Goal: Complete application form

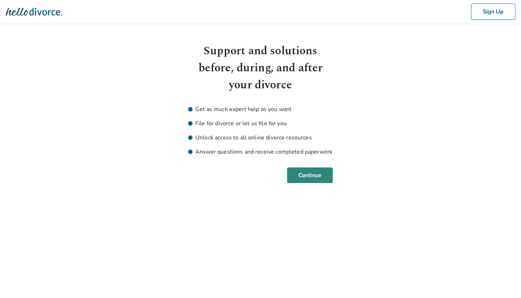
click at [298, 176] on button "Continue" at bounding box center [310, 175] width 46 height 16
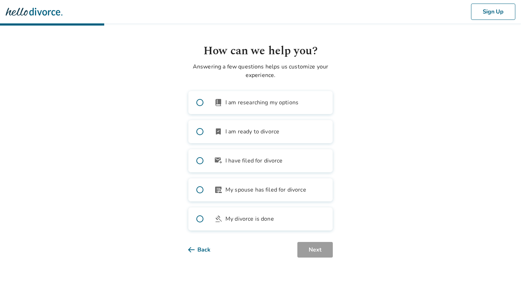
click at [266, 130] on span "I am ready to divorce" at bounding box center [253, 131] width 54 height 9
click at [311, 251] on button "Next" at bounding box center [315, 250] width 35 height 16
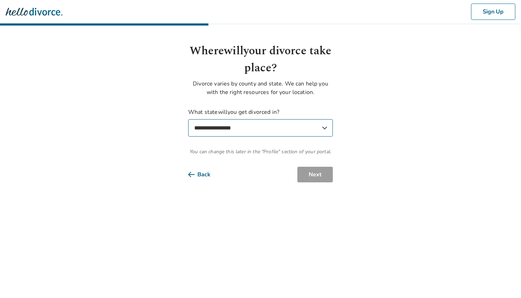
select select "**"
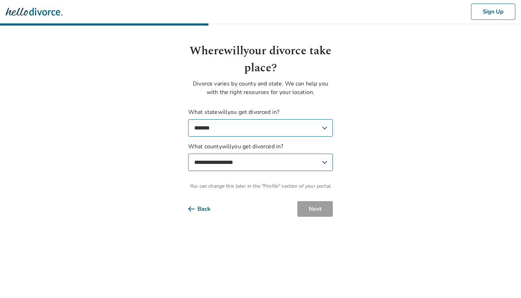
select select "******"
click at [323, 212] on button "Next" at bounding box center [315, 209] width 35 height 16
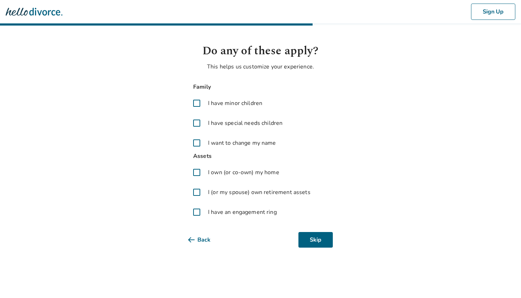
click at [199, 143] on span at bounding box center [196, 142] width 17 height 17
click at [198, 213] on span at bounding box center [196, 212] width 17 height 17
click at [319, 245] on button "Next" at bounding box center [315, 240] width 35 height 16
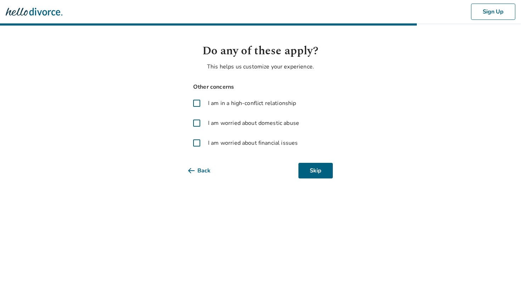
click at [250, 105] on span "I am in a high-conflict relationship" at bounding box center [252, 103] width 88 height 9
click at [254, 144] on span "I am worried about financial issues" at bounding box center [253, 143] width 90 height 9
click at [322, 174] on button "Next" at bounding box center [315, 171] width 35 height 16
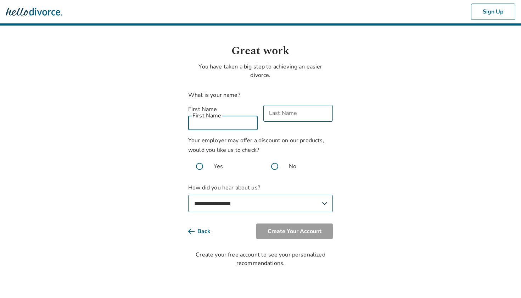
click at [218, 113] on div "First Name First Name" at bounding box center [223, 117] width 70 height 25
click at [276, 158] on span at bounding box center [274, 166] width 23 height 23
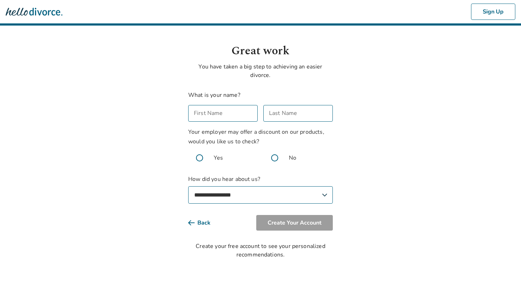
click at [198, 159] on span at bounding box center [199, 157] width 23 height 23
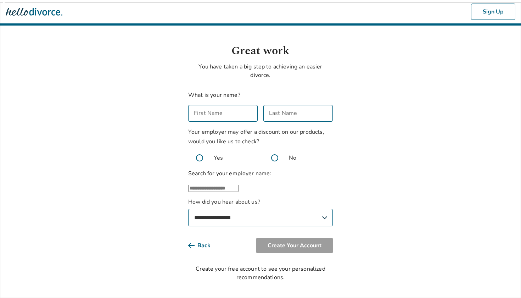
click at [275, 157] on span at bounding box center [274, 157] width 23 height 23
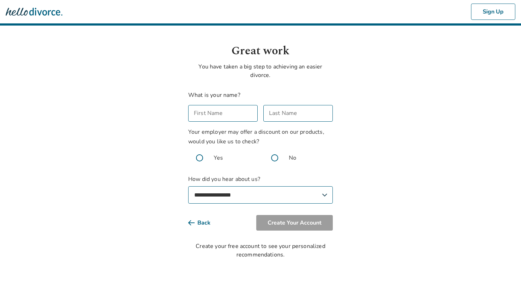
click at [209, 159] on span at bounding box center [199, 157] width 23 height 23
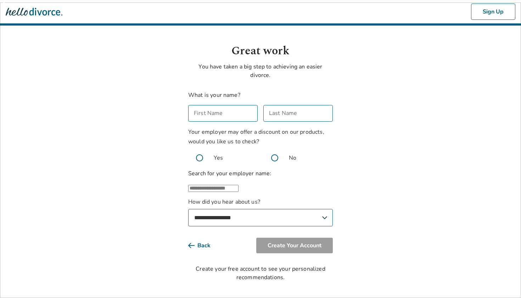
click at [239, 192] on input "text" at bounding box center [213, 188] width 50 height 7
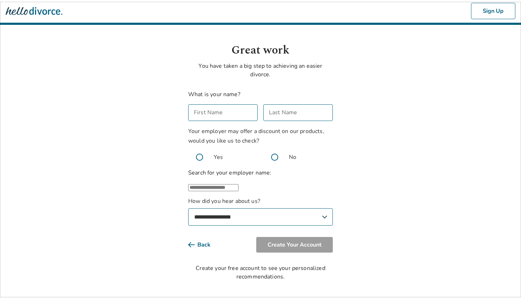
scroll to position [15, 0]
click at [263, 215] on li "American Ex press" at bounding box center [267, 222] width 130 height 14
type input "**********"
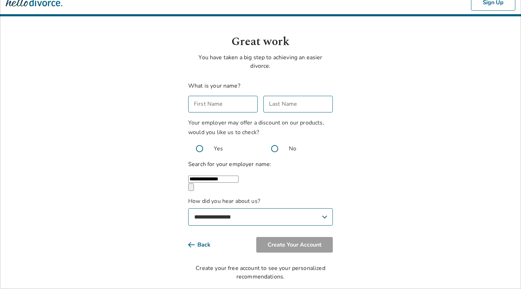
select select "**********"
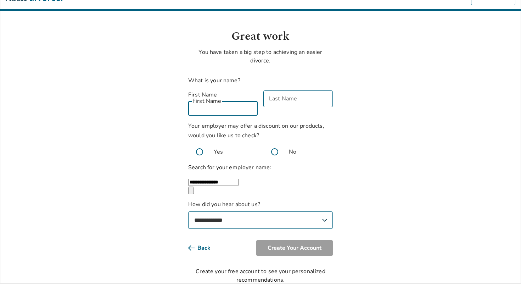
click at [228, 103] on input "First Name" at bounding box center [223, 107] width 70 height 17
type input "*"
type input "******"
click at [298, 99] on input "Last Name" at bounding box center [298, 107] width 70 height 17
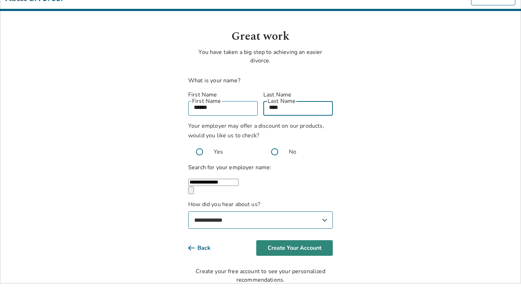
type input "****"
click at [317, 245] on button "Create Your Account" at bounding box center [294, 248] width 77 height 16
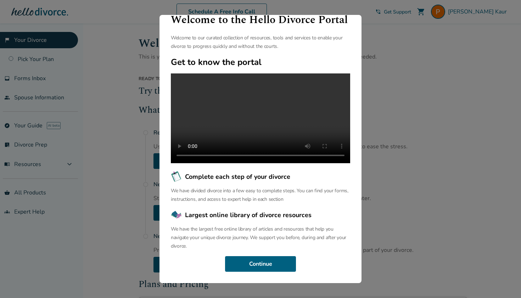
scroll to position [26, 0]
click at [271, 264] on button "Continue" at bounding box center [260, 264] width 71 height 16
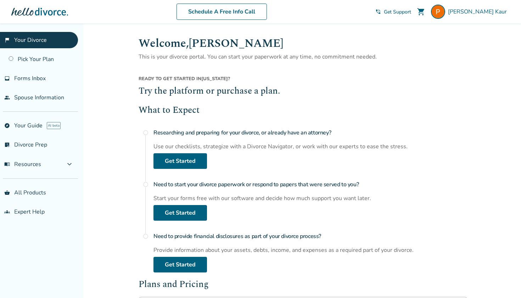
scroll to position [0, 0]
click at [182, 92] on h2 "Try the platform or purchase a plan." at bounding box center [303, 91] width 329 height 13
click at [186, 107] on h2 "What to Expect" at bounding box center [303, 110] width 329 height 13
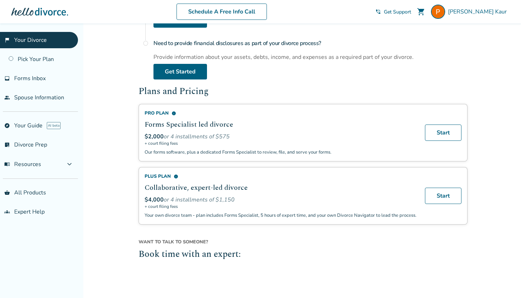
scroll to position [196, 0]
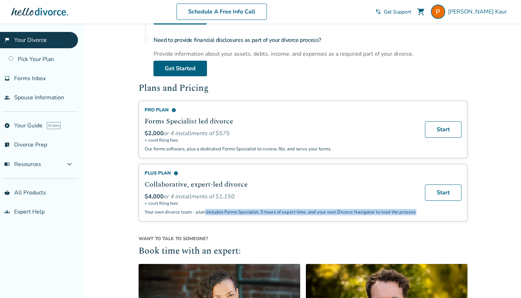
drag, startPoint x: 205, startPoint y: 213, endPoint x: 240, endPoint y: 217, distance: 35.0
click at [240, 215] on p "Your own divorce team - plan includes Forms Specialist, 5 hours of expert time,…" at bounding box center [281, 212] width 272 height 6
click at [244, 215] on p "Your own divorce team - plan includes Forms Specialist, 5 hours of expert time,…" at bounding box center [281, 212] width 272 height 6
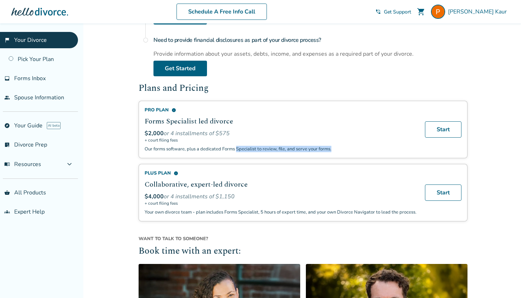
drag, startPoint x: 236, startPoint y: 148, endPoint x: 336, endPoint y: 153, distance: 100.1
click at [336, 153] on div "Pro Plan info Forms Specialist led divorce $2,000 or 4 installments of $575 + c…" at bounding box center [303, 129] width 329 height 57
click at [148, 139] on span "+ court filing fees" at bounding box center [281, 140] width 272 height 6
drag, startPoint x: 216, startPoint y: 197, endPoint x: 248, endPoint y: 196, distance: 31.6
click at [248, 197] on div "$4,000 or 4 installments of $1,150" at bounding box center [281, 197] width 272 height 8
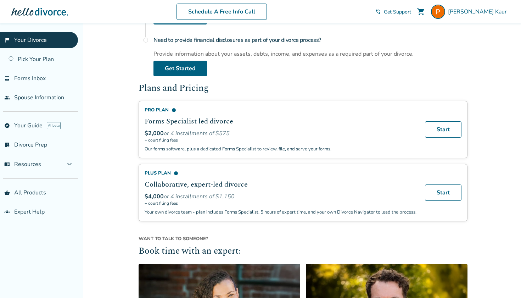
click at [248, 196] on div "$4,000 or 4 installments of $1,150" at bounding box center [281, 197] width 272 height 8
click at [232, 150] on p "Our forms software, plus a dedicated Forms Specialist to review, file, and serv…" at bounding box center [281, 149] width 272 height 6
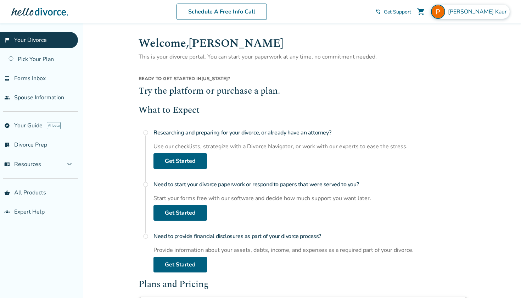
scroll to position [0, 0]
click at [445, 13] on img at bounding box center [438, 12] width 14 height 14
click at [328, 124] on div "What to Expect radio_button_unchecked Researching and preparing for your divorc…" at bounding box center [303, 188] width 329 height 168
click at [71, 165] on span "expand_more" at bounding box center [69, 164] width 9 height 9
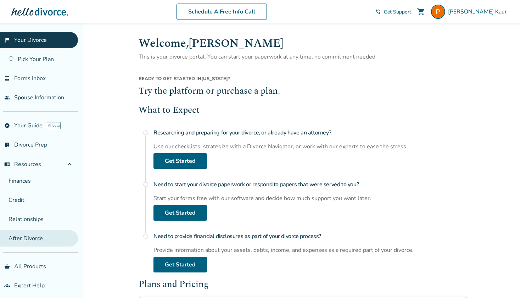
click at [43, 235] on link "After Divorce" at bounding box center [39, 238] width 78 height 16
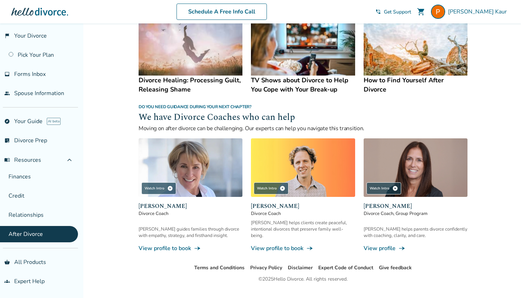
scroll to position [573, 0]
